Goal: Entertainment & Leisure: Consume media (video, audio)

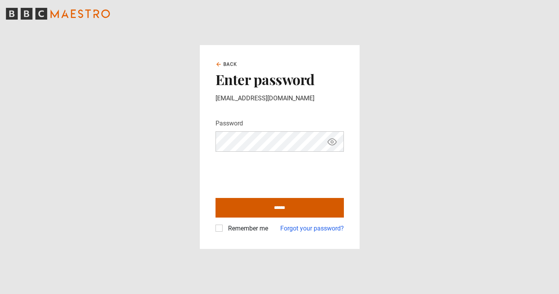
click at [280, 208] on input "******" at bounding box center [279, 208] width 128 height 20
type input "**********"
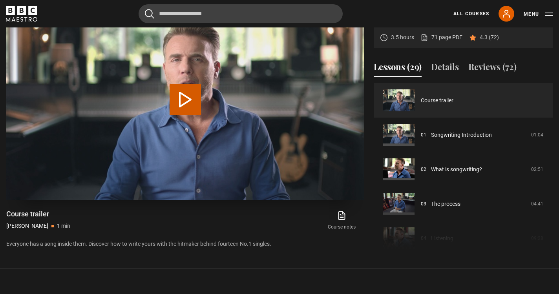
scroll to position [360, 0]
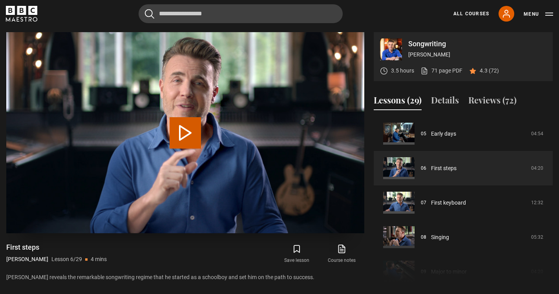
click at [183, 128] on button "Play Lesson First steps" at bounding box center [184, 132] width 31 height 31
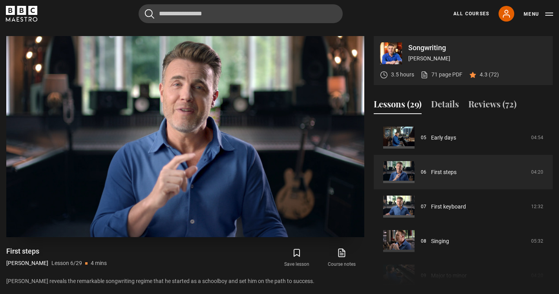
scroll to position [311, 0]
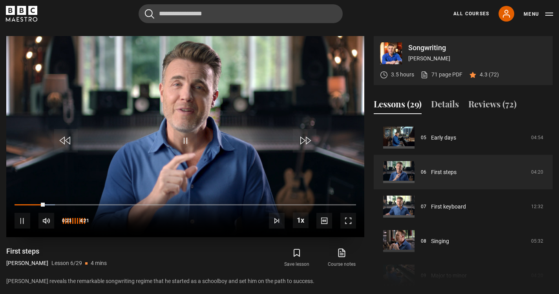
click at [51, 218] on span "Video Player" at bounding box center [46, 221] width 16 height 16
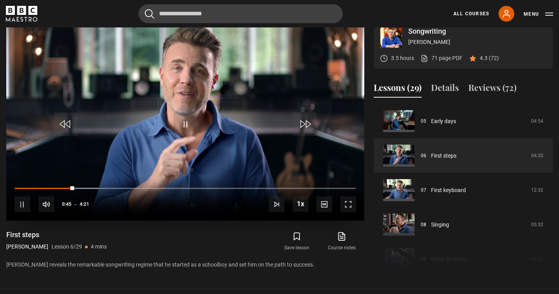
scroll to position [327, 0]
click at [202, 134] on video "Video Player" at bounding box center [185, 120] width 358 height 201
click at [22, 202] on span "Video Player" at bounding box center [23, 205] width 16 height 16
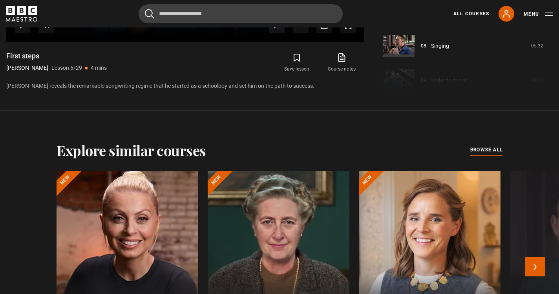
scroll to position [302, 0]
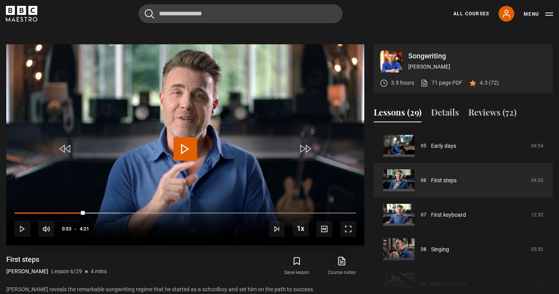
click at [183, 144] on span "Video Player" at bounding box center [185, 149] width 24 height 24
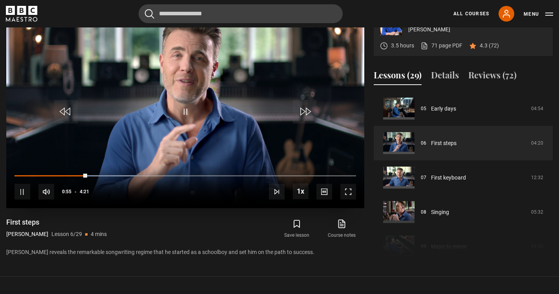
scroll to position [356, 0]
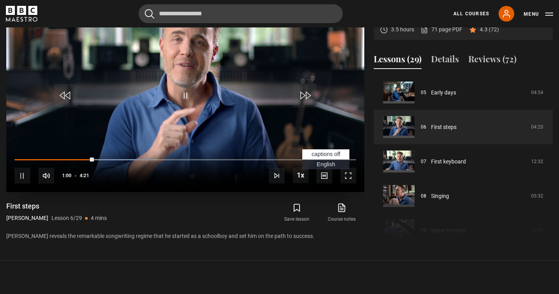
click at [325, 174] on span "Video Player" at bounding box center [324, 176] width 16 height 16
click at [328, 153] on span "captions off" at bounding box center [325, 154] width 29 height 6
click at [325, 162] on span "English Captions" at bounding box center [326, 164] width 18 height 6
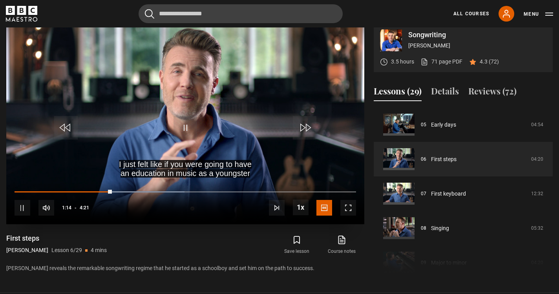
scroll to position [325, 0]
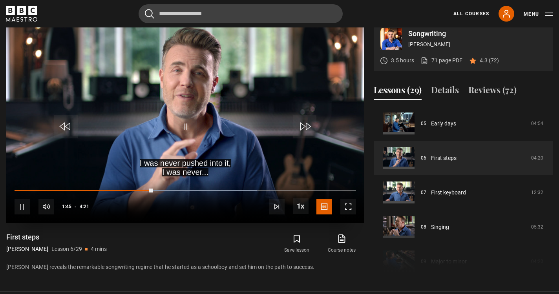
click at [201, 166] on video "Video Player" at bounding box center [185, 122] width 358 height 201
click at [185, 123] on span "Video Player" at bounding box center [185, 127] width 24 height 24
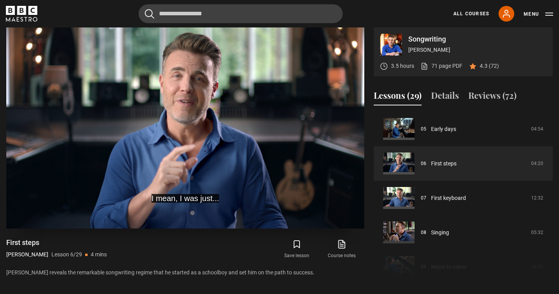
scroll to position [320, 0]
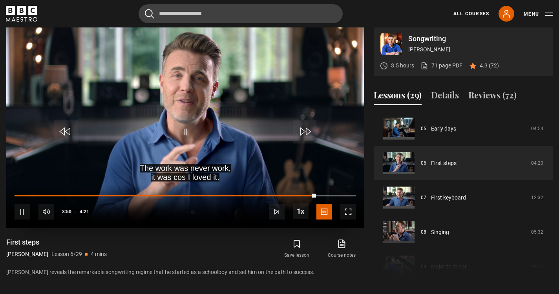
click at [187, 129] on span "Video Player" at bounding box center [185, 132] width 24 height 24
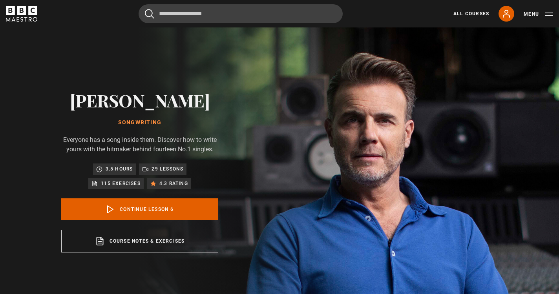
scroll to position [0, 0]
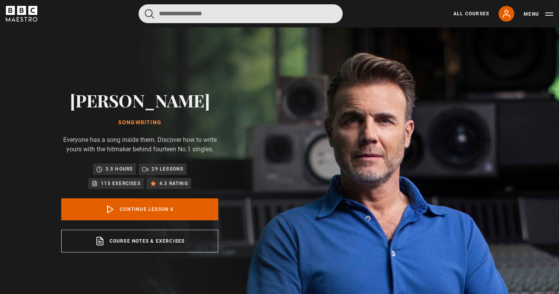
click at [204, 18] on input "Search" at bounding box center [240, 13] width 204 height 19
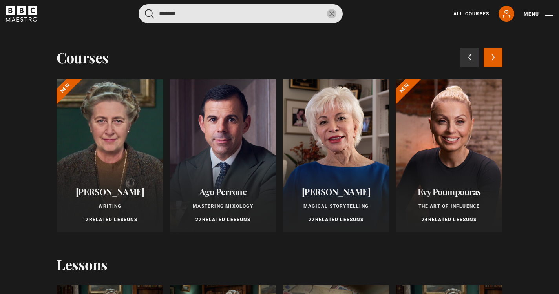
click at [149, 13] on button "submit" at bounding box center [149, 14] width 9 height 10
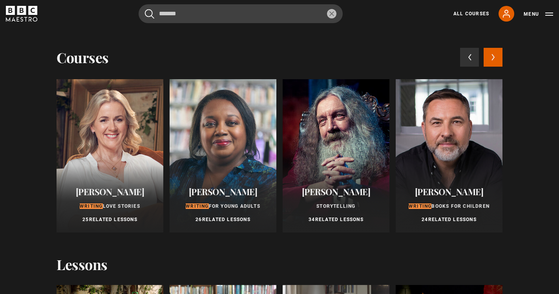
click at [492, 55] on icon at bounding box center [492, 57] width 2 height 6
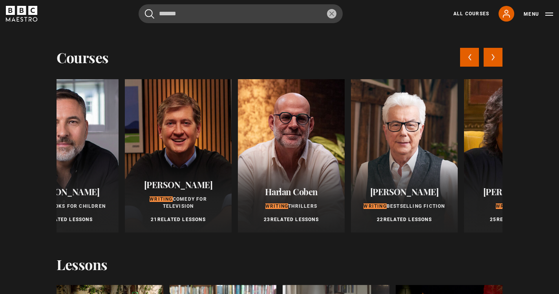
scroll to position [0, 452]
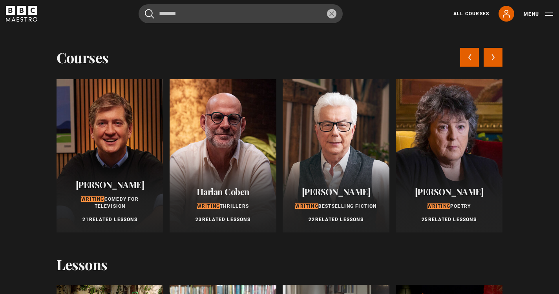
click at [492, 57] on icon at bounding box center [493, 57] width 4 height 7
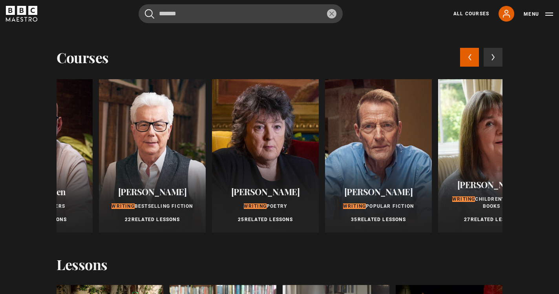
scroll to position [0, 678]
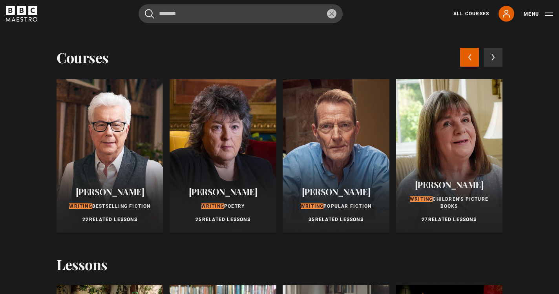
click at [470, 56] on icon at bounding box center [470, 57] width 4 height 7
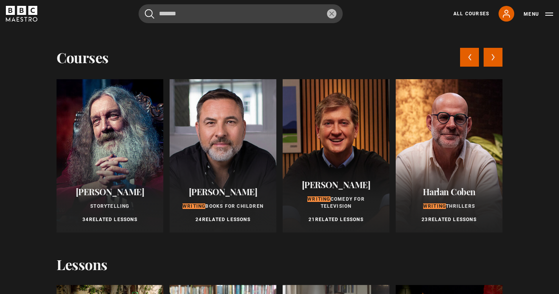
scroll to position [0, 0]
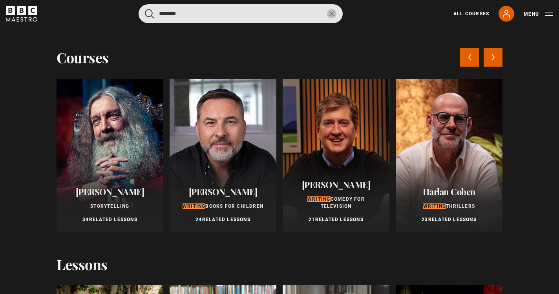
click at [196, 16] on input "*******" at bounding box center [240, 13] width 204 height 19
type input "*"
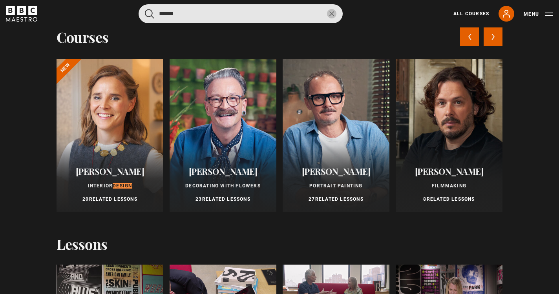
scroll to position [5, 0]
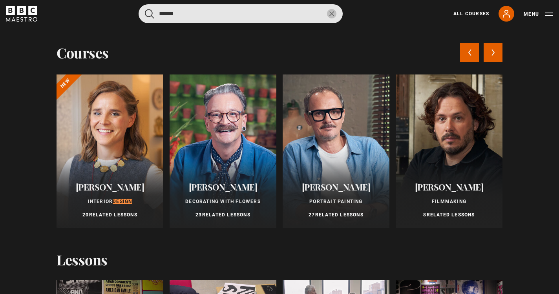
type input "******"
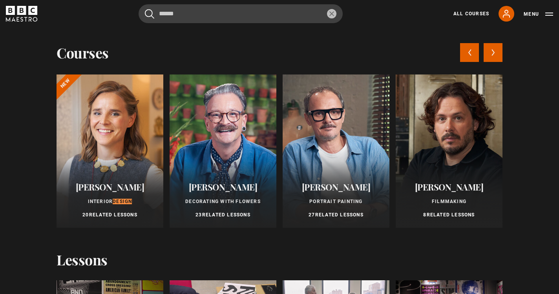
click at [493, 51] on icon at bounding box center [492, 52] width 2 height 6
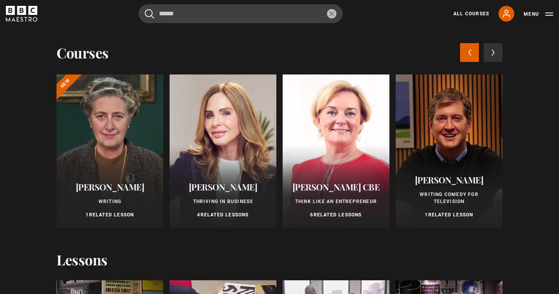
click at [471, 51] on icon at bounding box center [470, 52] width 4 height 7
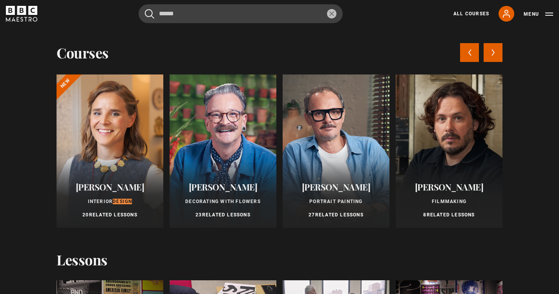
click at [108, 142] on div at bounding box center [109, 151] width 107 height 153
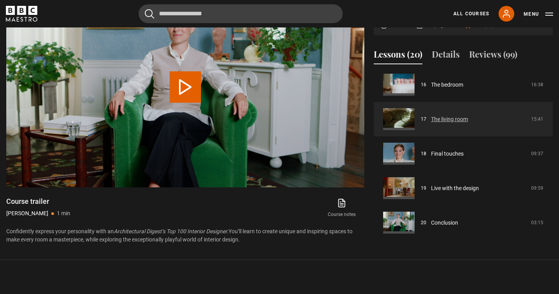
scroll to position [555, 0]
click at [447, 119] on link "The living room" at bounding box center [449, 119] width 37 height 8
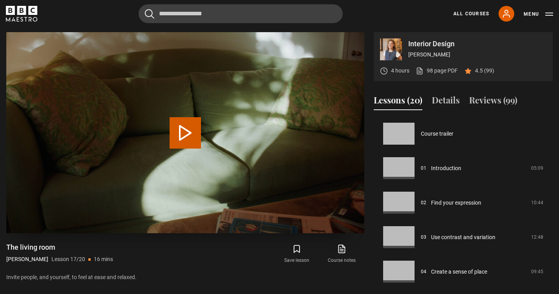
scroll to position [552, 0]
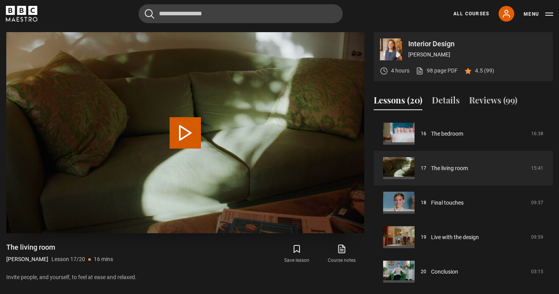
click at [184, 131] on button "Play Lesson The living room" at bounding box center [184, 132] width 31 height 31
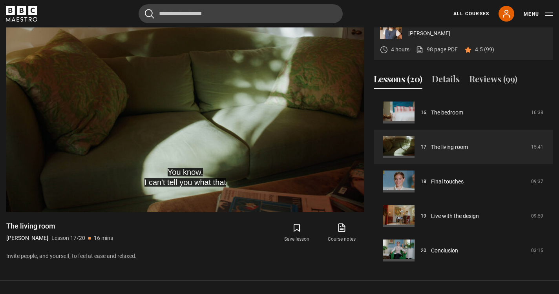
scroll to position [368, 0]
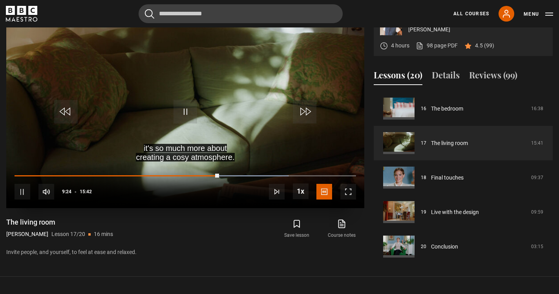
click at [184, 109] on span "Video Player" at bounding box center [185, 112] width 24 height 24
